Goal: Transaction & Acquisition: Purchase product/service

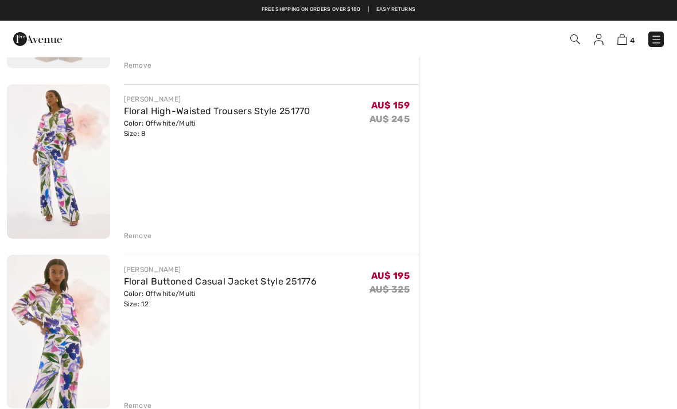
scroll to position [405, 0]
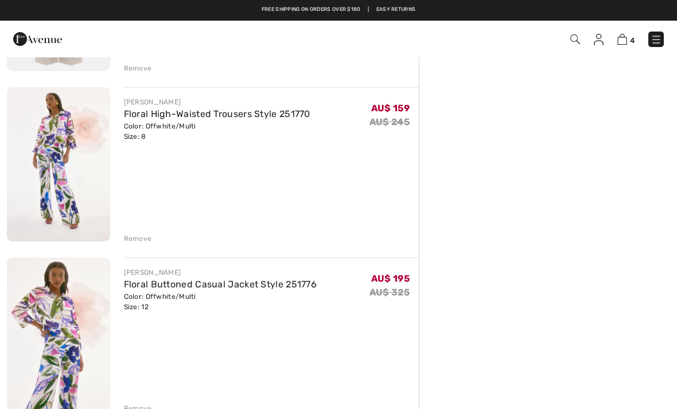
click at [59, 320] on img at bounding box center [58, 335] width 103 height 154
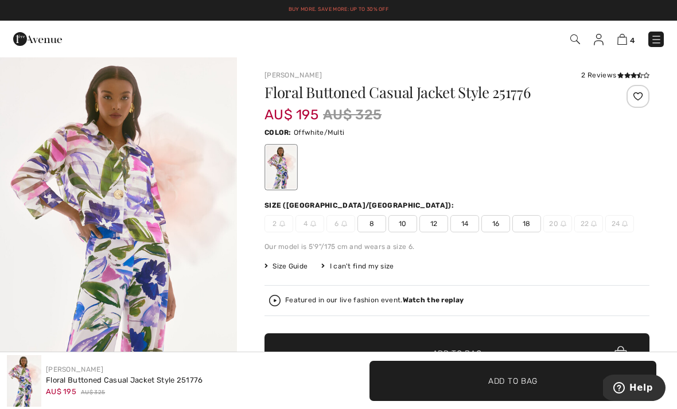
click at [614, 77] on div "2 Reviews" at bounding box center [615, 75] width 68 height 10
click at [599, 76] on div "2 Reviews" at bounding box center [615, 75] width 68 height 10
click at [602, 83] on div "Joseph Ribkoff 2 Reviews 2 Reviews Floral Buttoned Casual Jacket Style 251776 A…" at bounding box center [457, 244] width 385 height 348
click at [627, 41] on img at bounding box center [622, 39] width 10 height 11
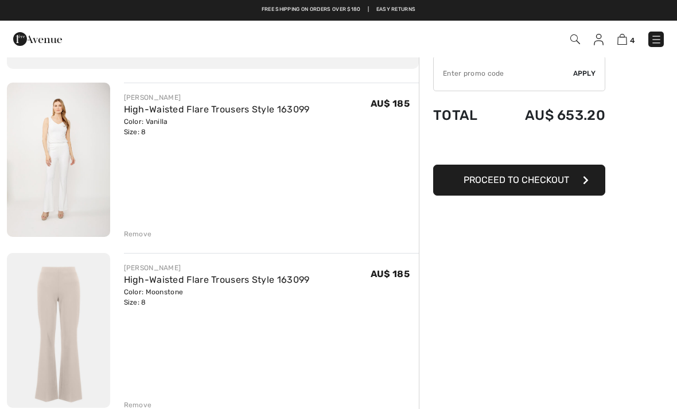
scroll to position [65, 0]
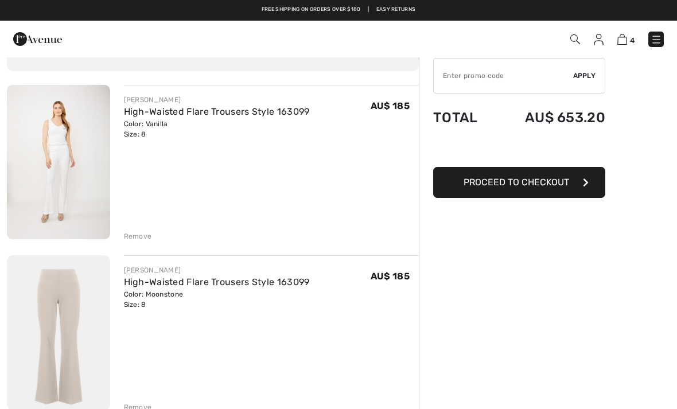
click at [68, 174] on img at bounding box center [58, 162] width 103 height 154
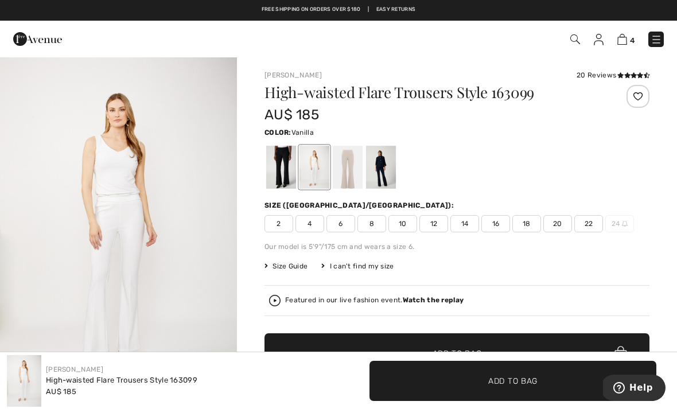
click at [433, 304] on strong "Watch the replay" at bounding box center [433, 300] width 61 height 8
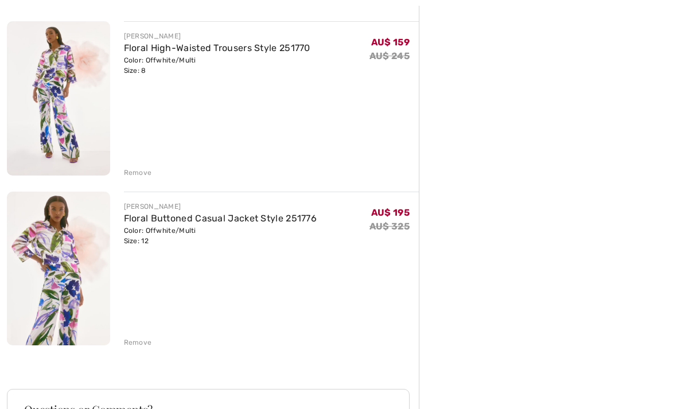
scroll to position [471, 0]
click at [59, 245] on img at bounding box center [58, 269] width 103 height 154
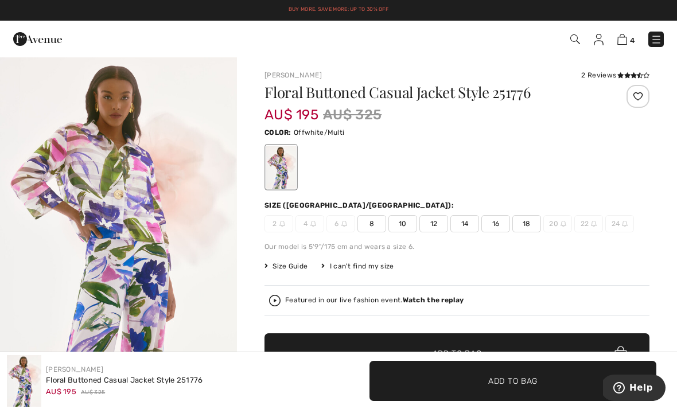
click at [429, 303] on strong "Watch the replay" at bounding box center [433, 300] width 61 height 8
